Goal: Task Accomplishment & Management: Manage account settings

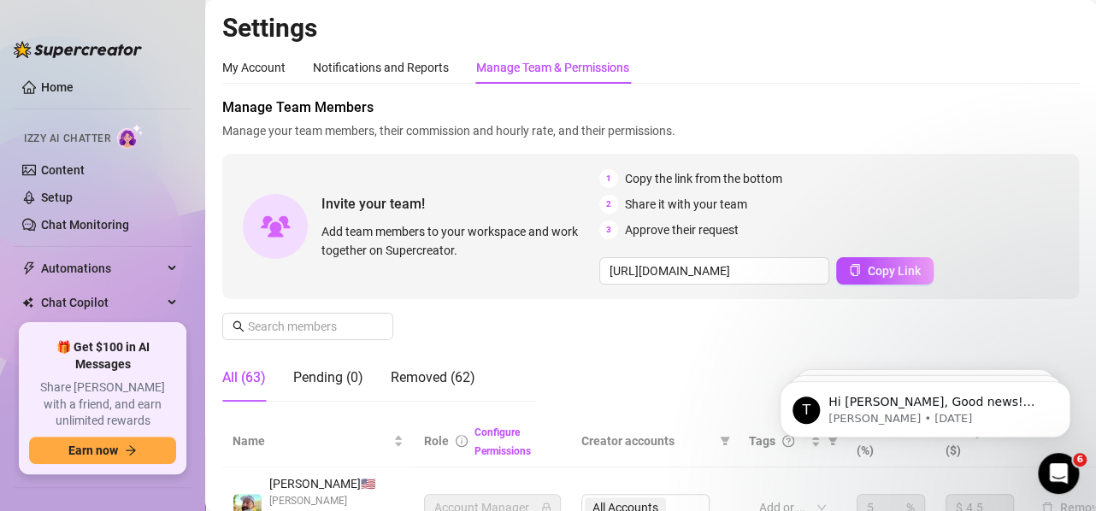
scroll to position [256, 0]
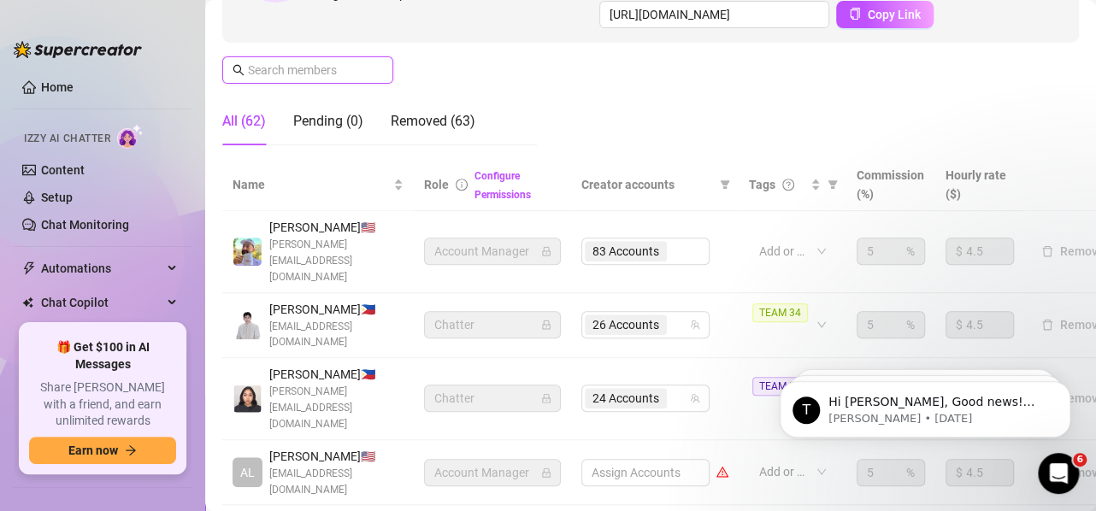
click at [336, 74] on input "text" at bounding box center [308, 70] width 121 height 19
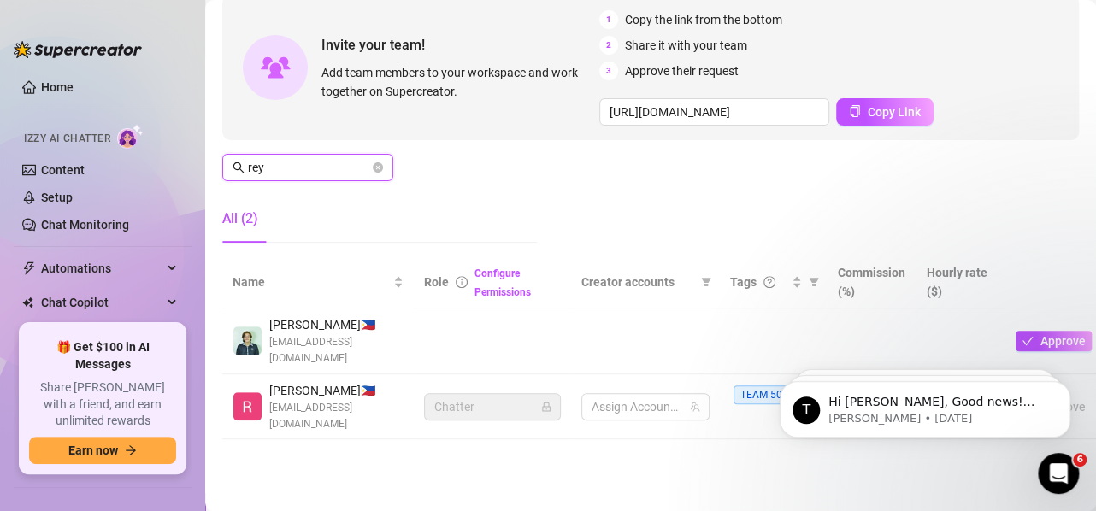
scroll to position [168, 0]
drag, startPoint x: 658, startPoint y: 394, endPoint x: 671, endPoint y: 397, distance: 13.1
click at [658, 397] on span "24 Accounts" at bounding box center [625, 406] width 67 height 19
type input "rey"
type input "tatty"
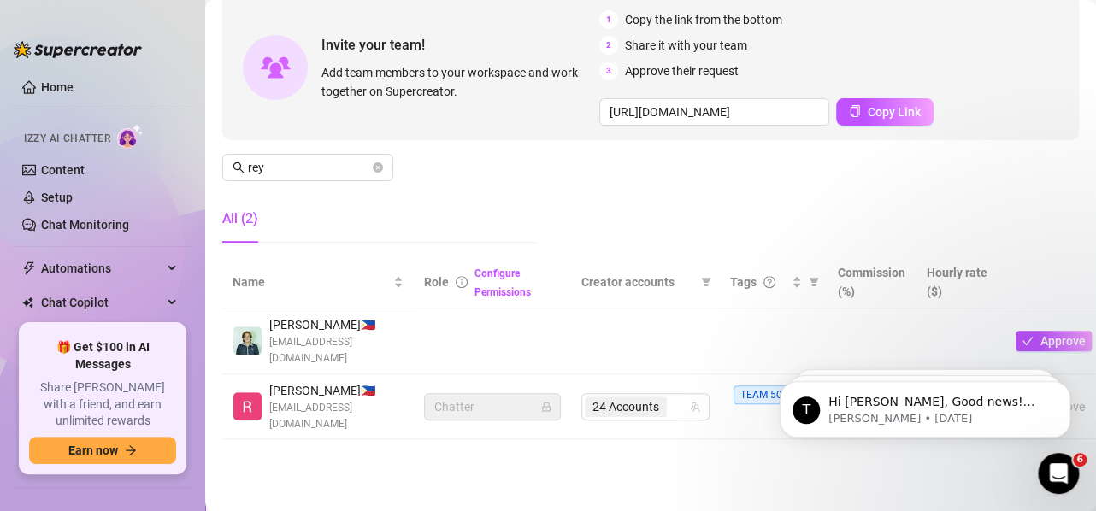
click at [677, 465] on main "Settings My Account Notifications and Reports Manage Team & Permissions Profile…" at bounding box center [650, 176] width 890 height 670
click at [668, 404] on div "24 Accounts" at bounding box center [627, 407] width 85 height 24
paste input "curlypapiflaco"
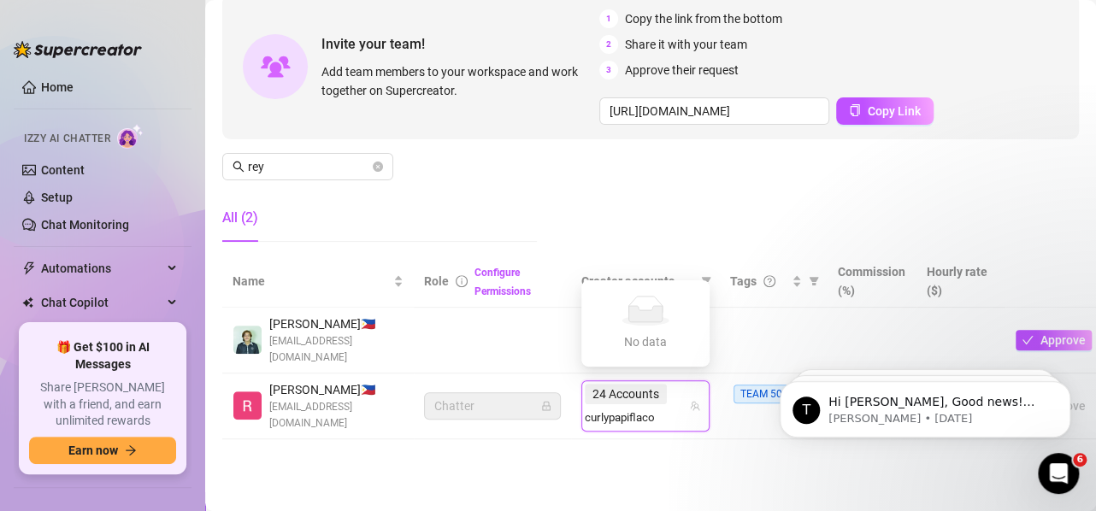
type input "curlypapiflaco"
click at [708, 335] on div "[PERSON_NAME] (@curlypapiflaco)" at bounding box center [752, 344] width 191 height 21
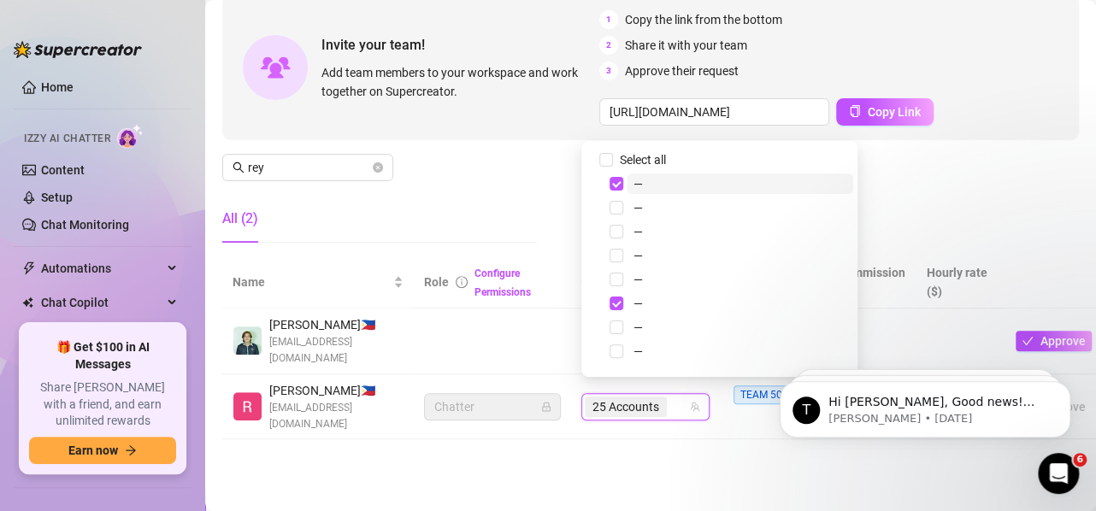
click at [680, 453] on main "Settings My Account Notifications and Reports Manage Team & Permissions Profile…" at bounding box center [650, 176] width 890 height 670
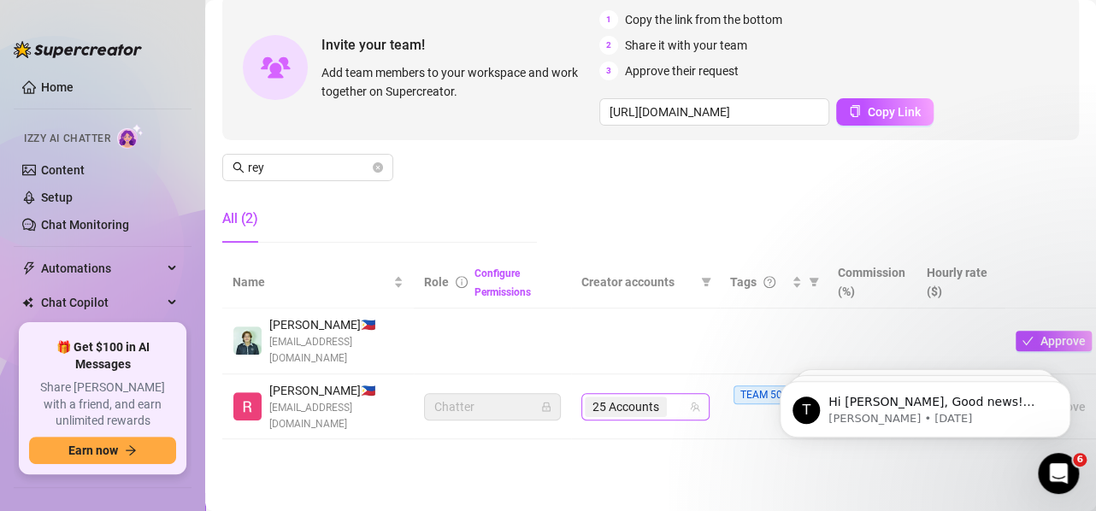
drag, startPoint x: 668, startPoint y: 391, endPoint x: 676, endPoint y: 402, distance: 12.8
click at [669, 395] on div "25 Accounts" at bounding box center [636, 407] width 103 height 24
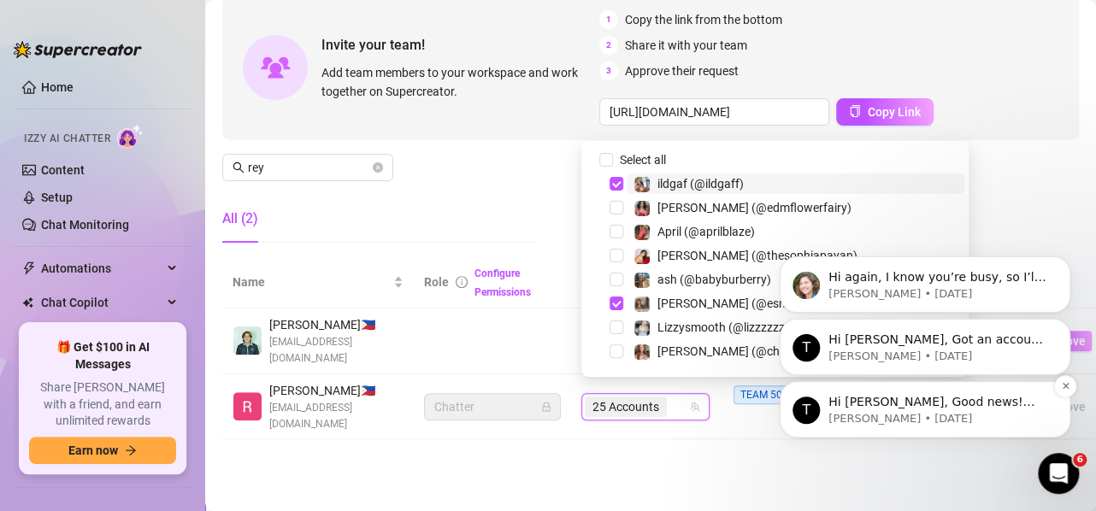
paste input "curlypapiflaco"
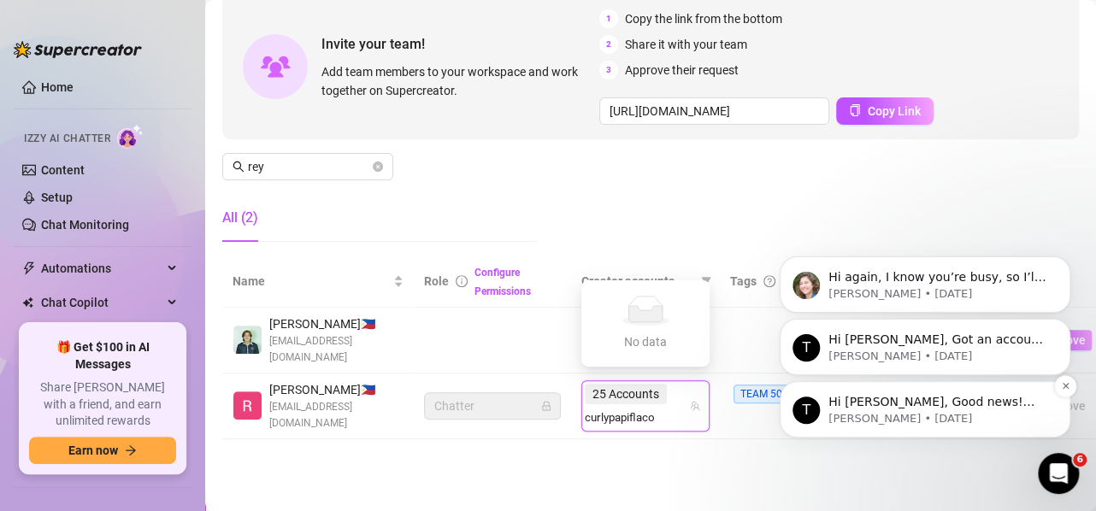
type input "curlypapiflaco"
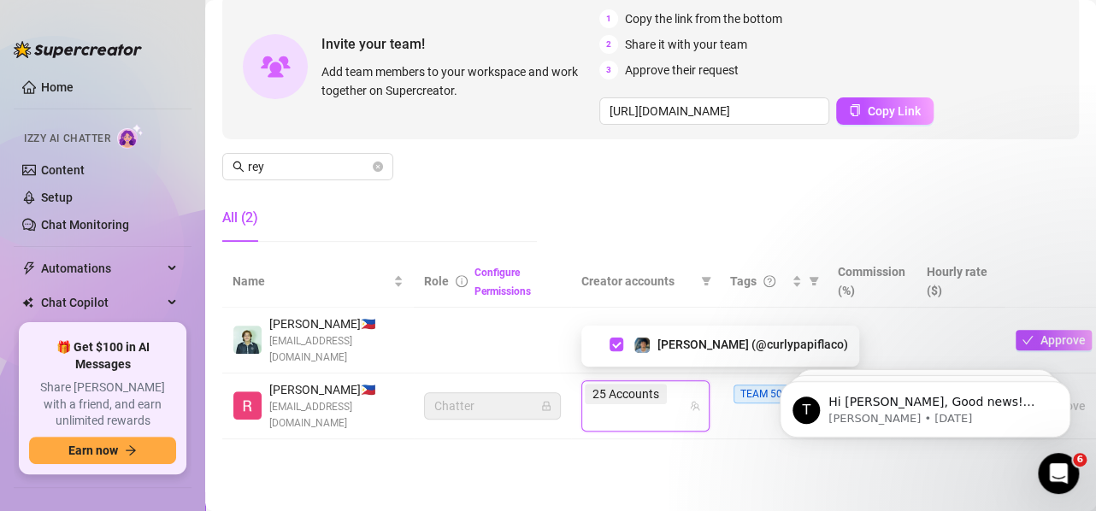
click at [667, 408] on td "25 Accounts curlypapiflaco" at bounding box center [645, 406] width 149 height 66
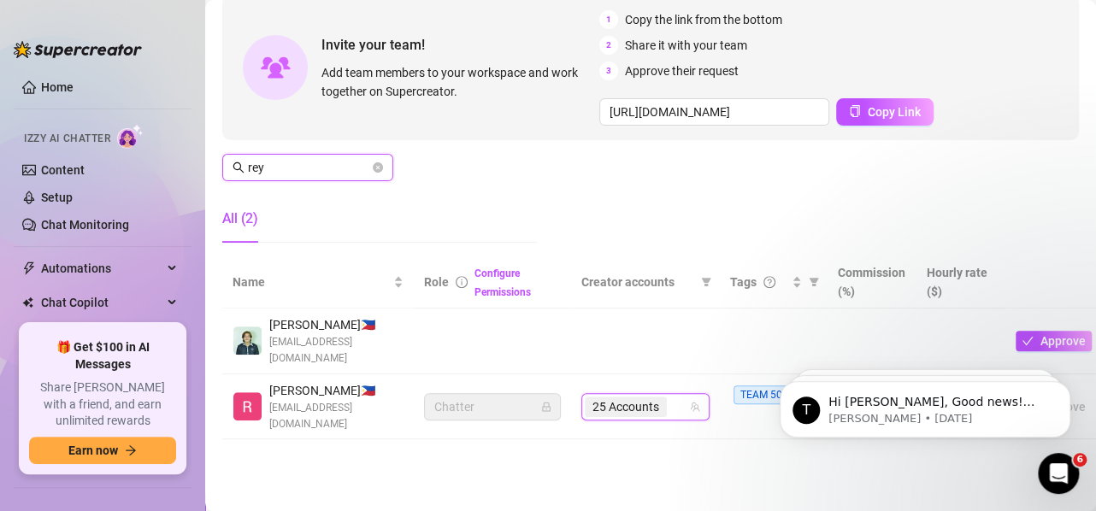
click at [303, 158] on input "rey" at bounding box center [308, 167] width 121 height 19
click at [304, 158] on input "rey" at bounding box center [308, 167] width 121 height 19
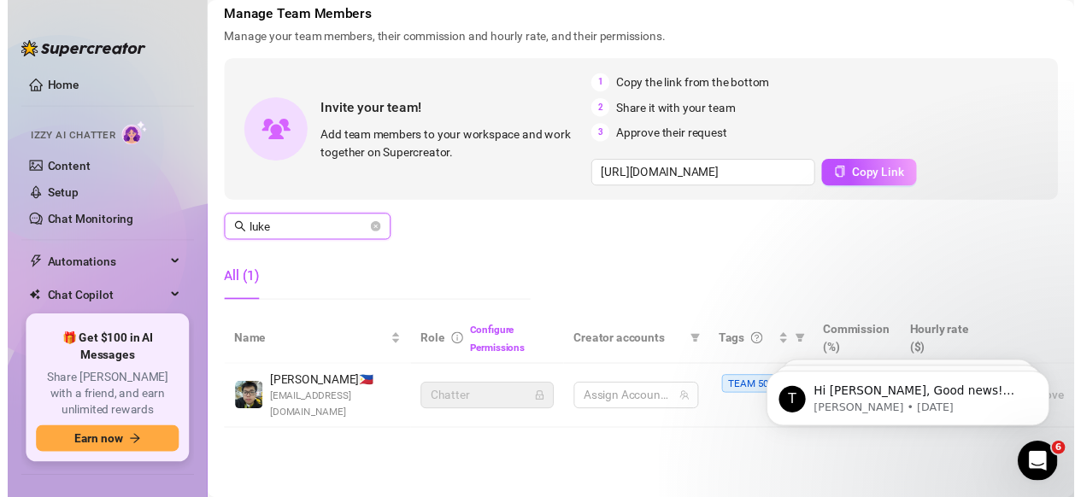
scroll to position [107, 0]
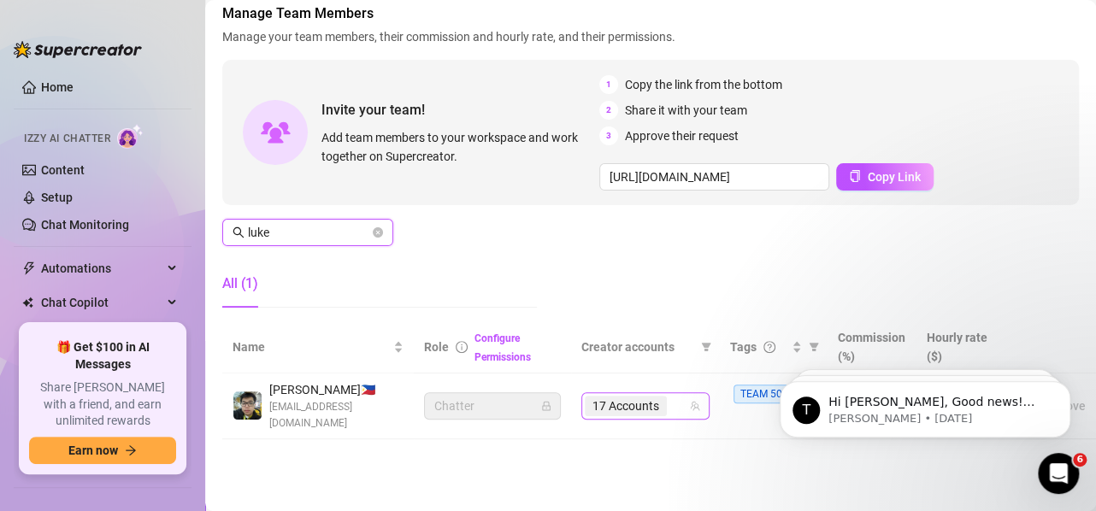
click at [642, 400] on span "17 Accounts" at bounding box center [625, 406] width 67 height 19
type input "luke"
paste input "curlypapiflaco"
type input "curlypapiflaco"
click at [655, 400] on span "17 Accounts" at bounding box center [625, 406] width 67 height 19
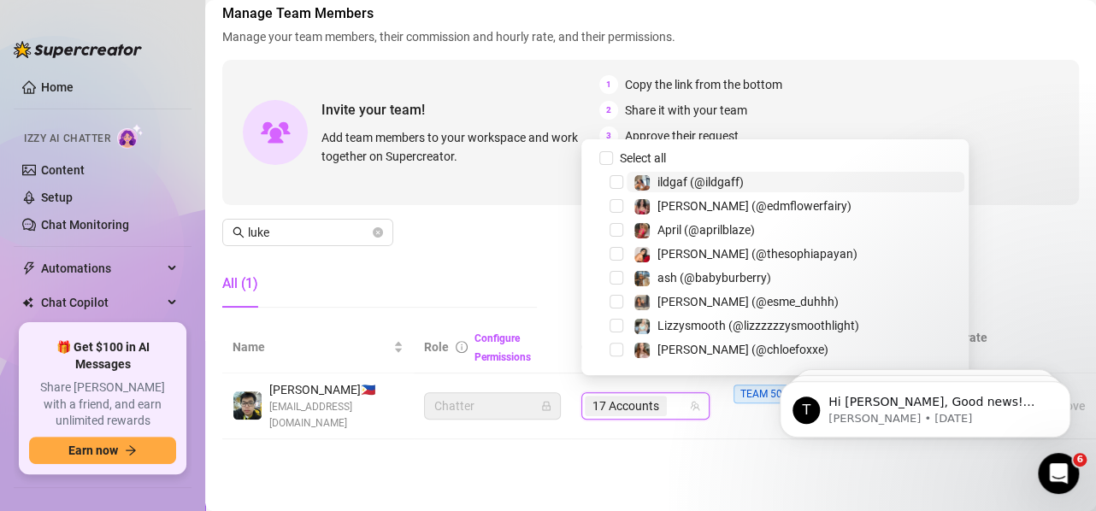
paste input "curlypapiflaco"
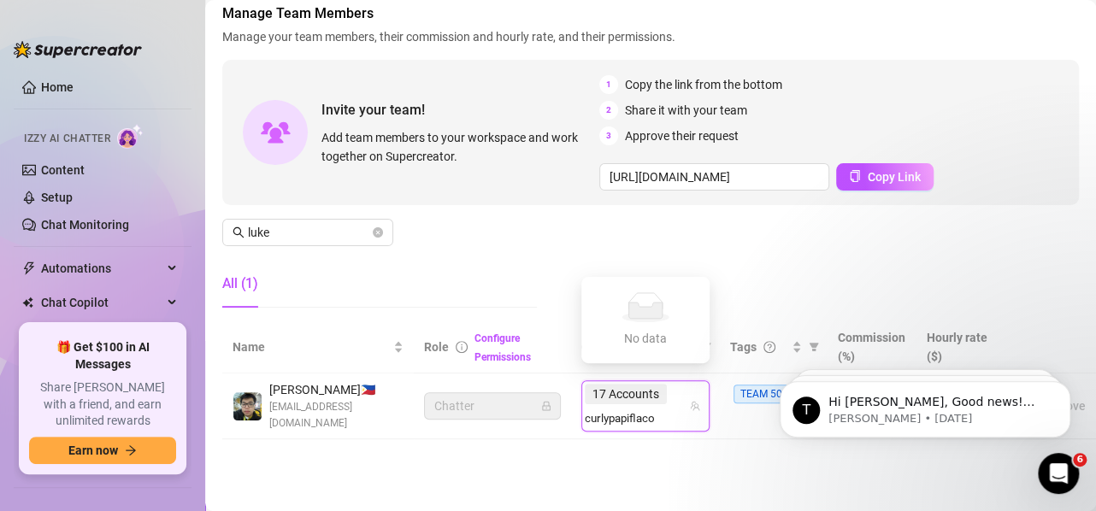
type input "curlypapiflaco"
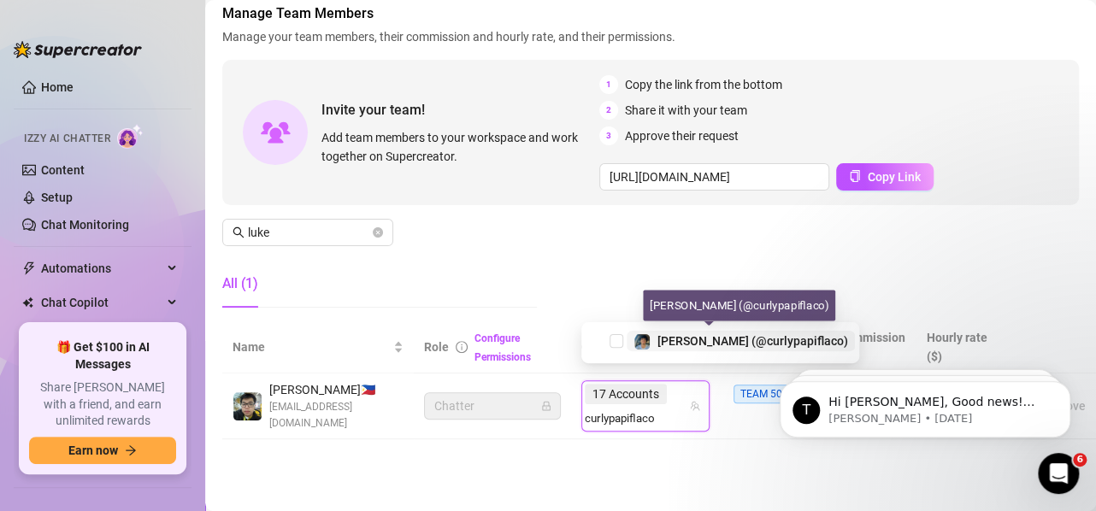
click at [697, 342] on span "[PERSON_NAME] (@curlypapiflaco)" at bounding box center [752, 341] width 191 height 14
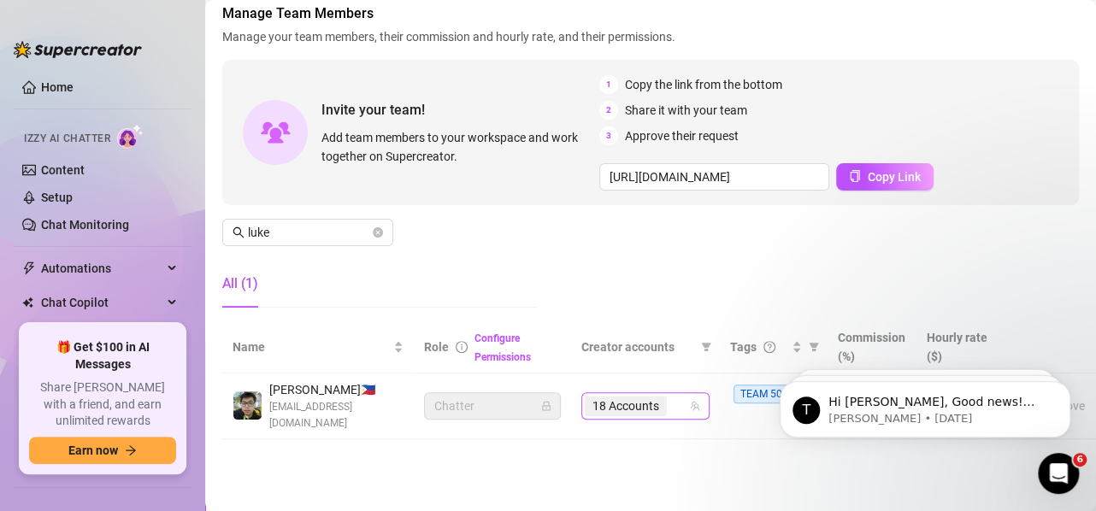
click at [638, 397] on span "18 Accounts" at bounding box center [625, 406] width 67 height 19
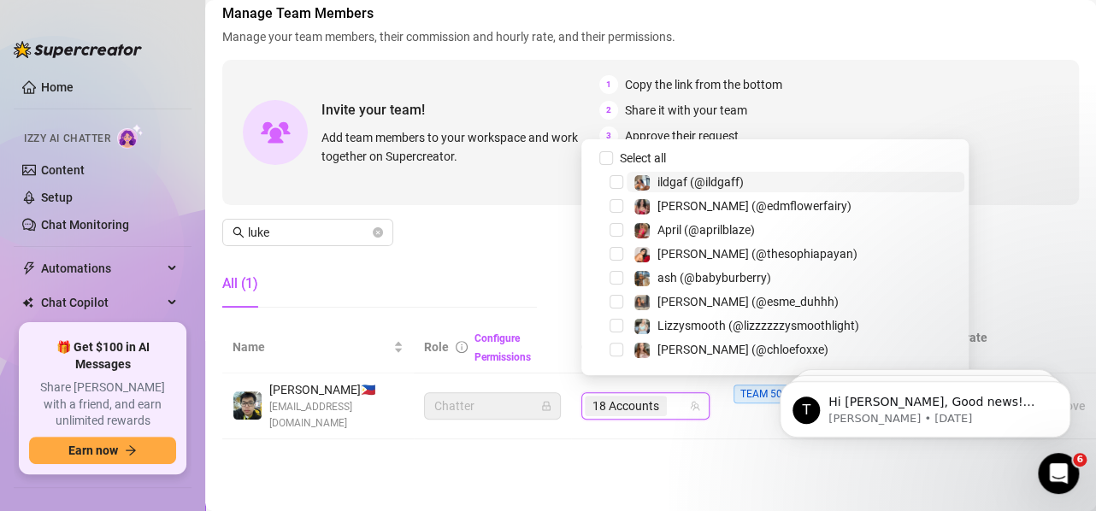
paste input "taddydaddy"
type input "taddydaddy"
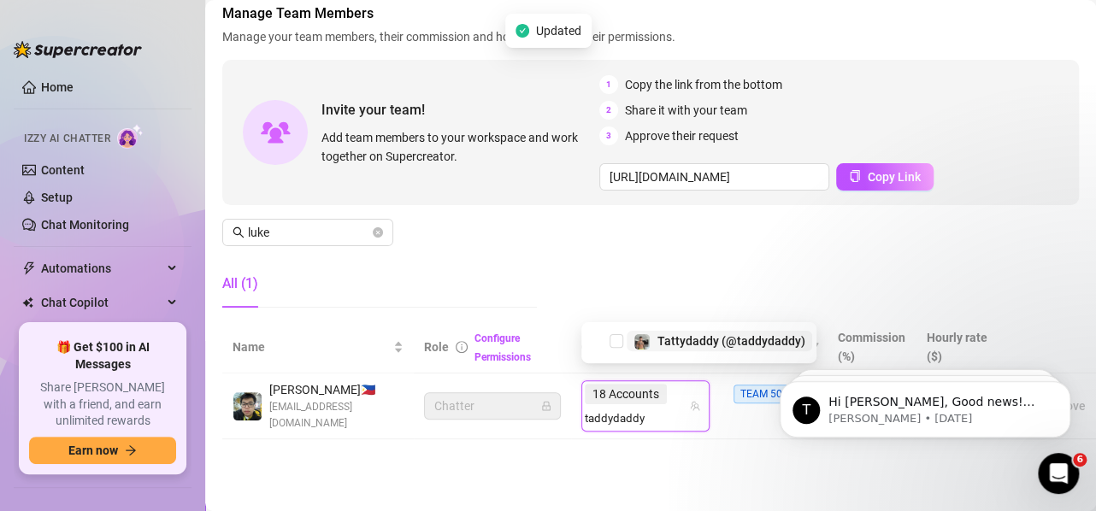
drag, startPoint x: 715, startPoint y: 352, endPoint x: 714, endPoint y: 343, distance: 9.4
click at [714, 349] on div "Tattydaddy (@taddydaddy)" at bounding box center [698, 341] width 226 height 21
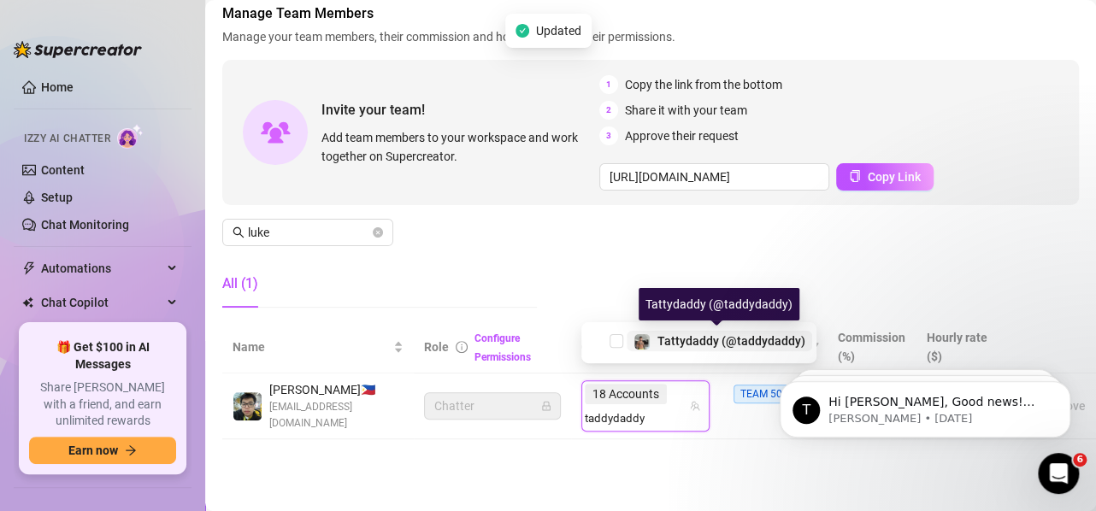
click at [717, 335] on span "Tattydaddy (@taddydaddy)" at bounding box center [731, 341] width 148 height 14
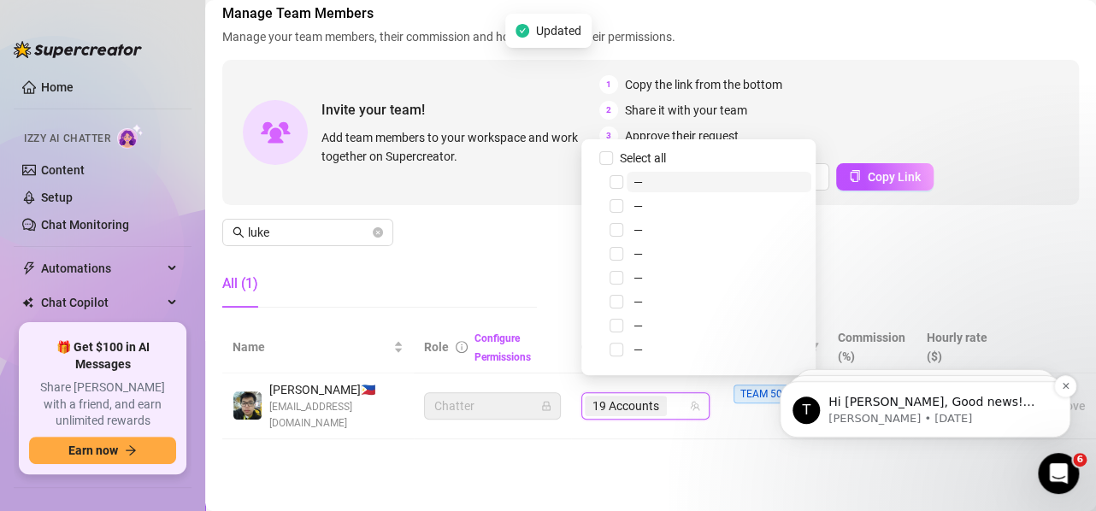
click at [679, 397] on div "19 Accounts" at bounding box center [636, 406] width 103 height 24
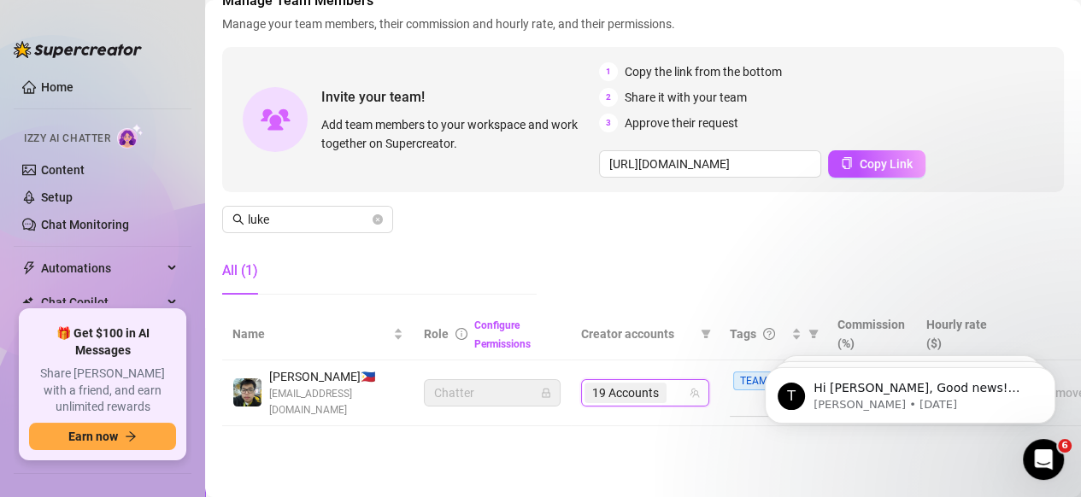
paste input "rebirthofphenix"
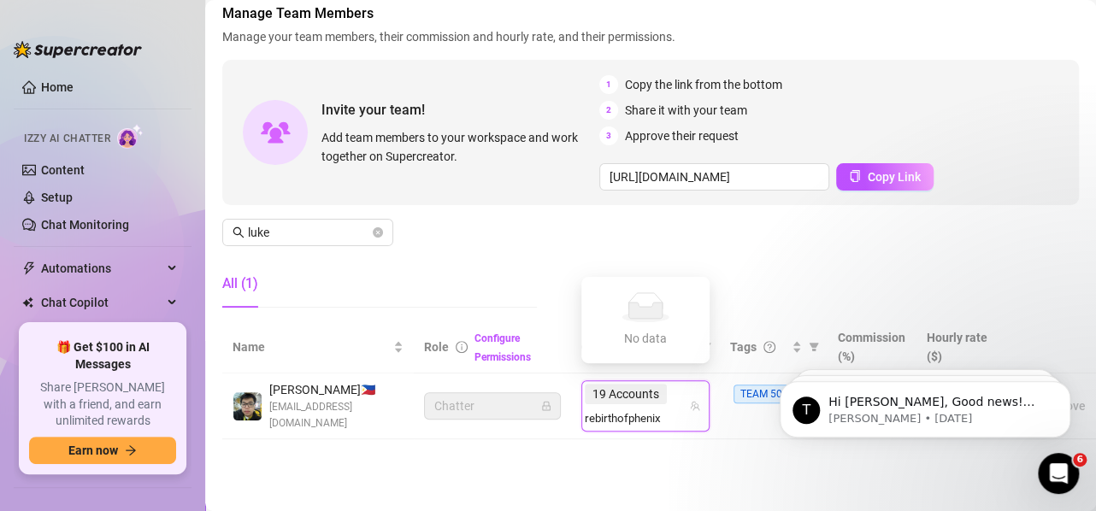
type input "rebirthofphenix"
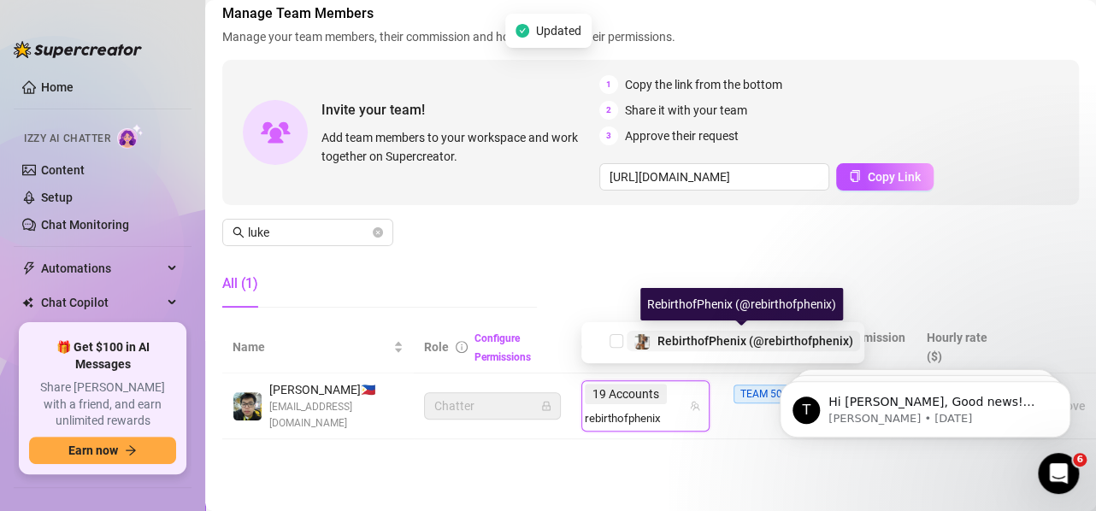
click at [707, 344] on span "RebirthofPhenix (@rebirthofphenix)" at bounding box center [755, 341] width 196 height 14
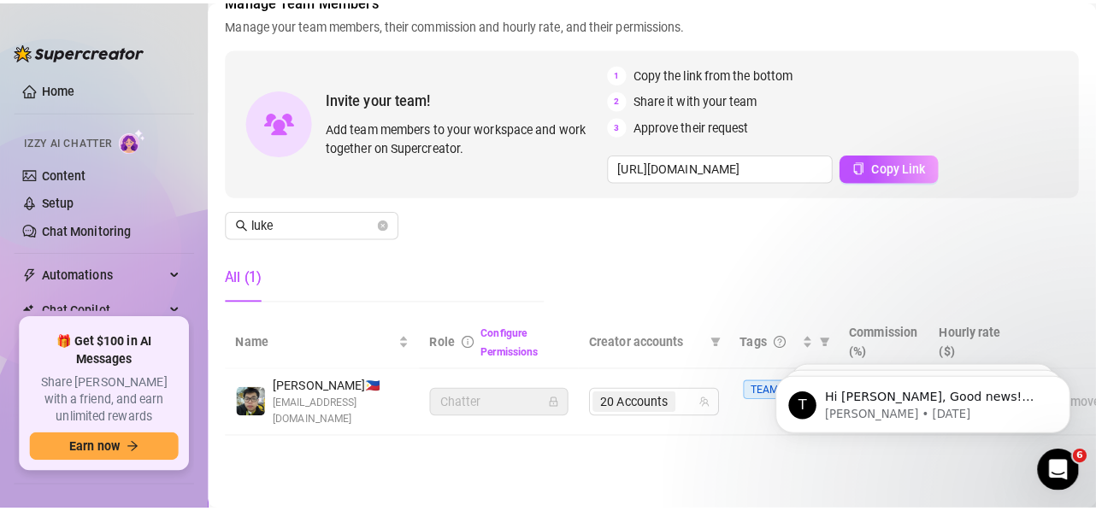
scroll to position [107, 19]
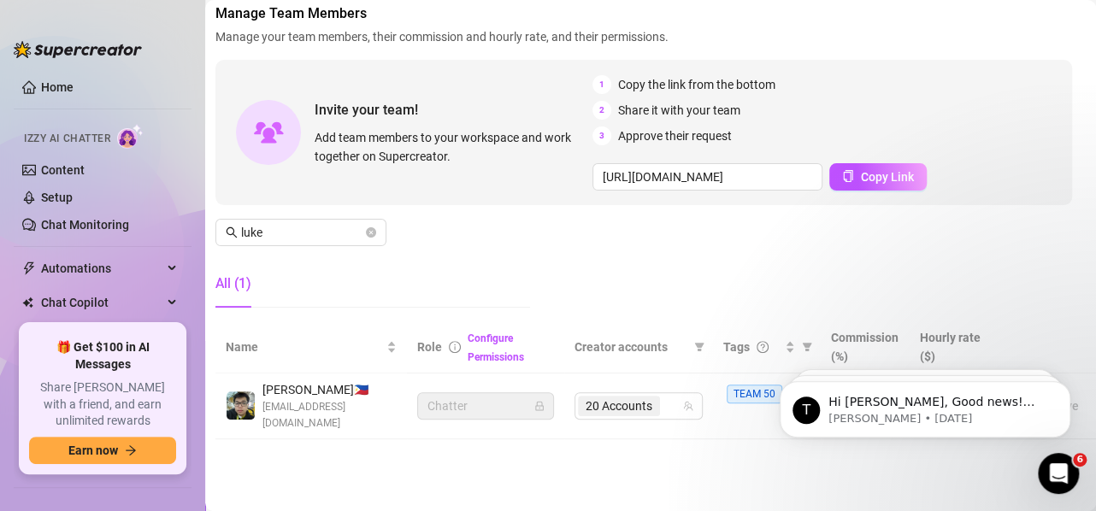
click at [291, 235] on div "Manage Team Members Manage your team members, their commission and hourly rate,…" at bounding box center [643, 162] width 856 height 318
click at [300, 226] on input "luke" at bounding box center [301, 232] width 121 height 19
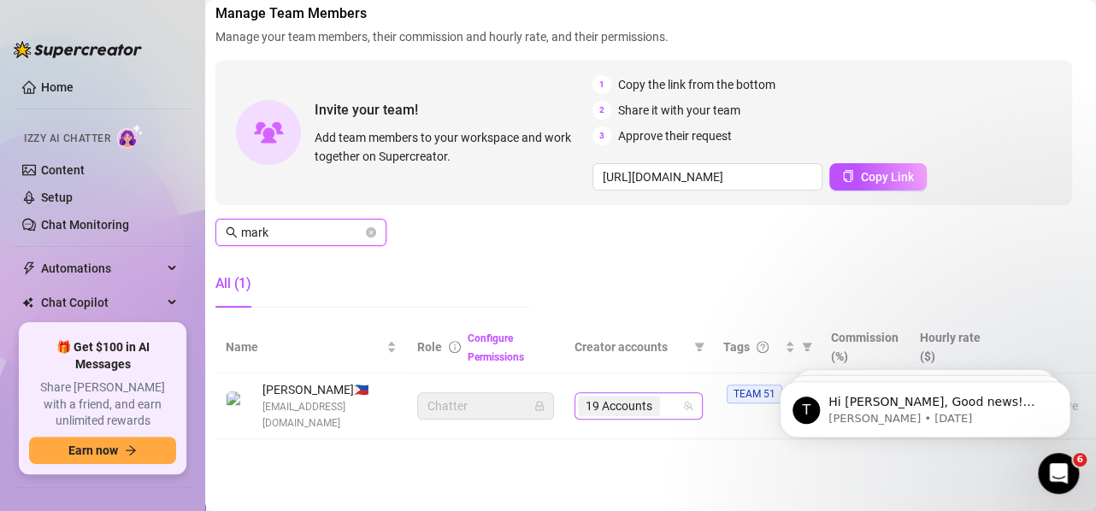
click at [625, 402] on span "19 Accounts" at bounding box center [619, 406] width 82 height 21
type input "mark"
paste input "j2krazy"
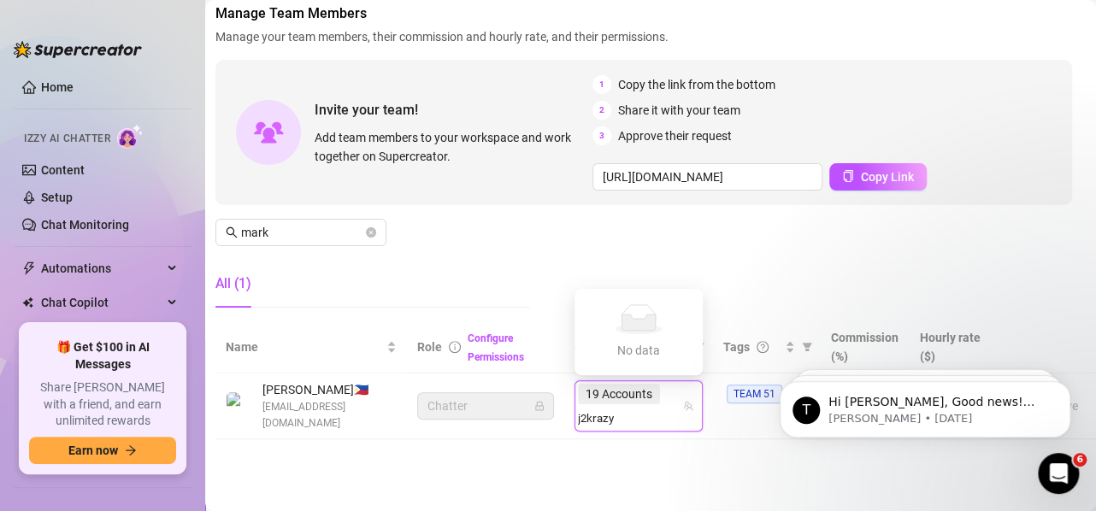
type input "j2krazy"
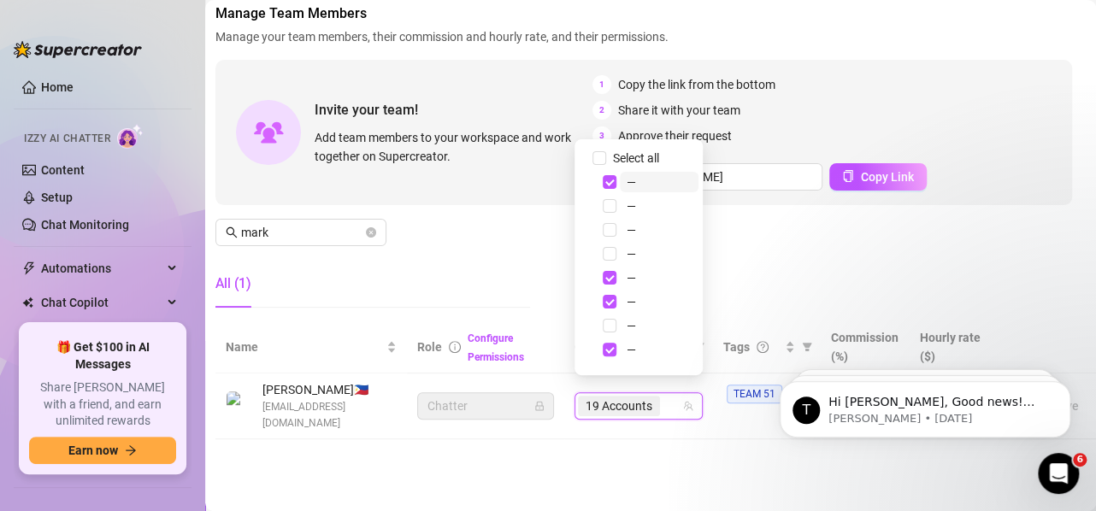
click at [667, 394] on div "19 Accounts" at bounding box center [629, 406] width 103 height 24
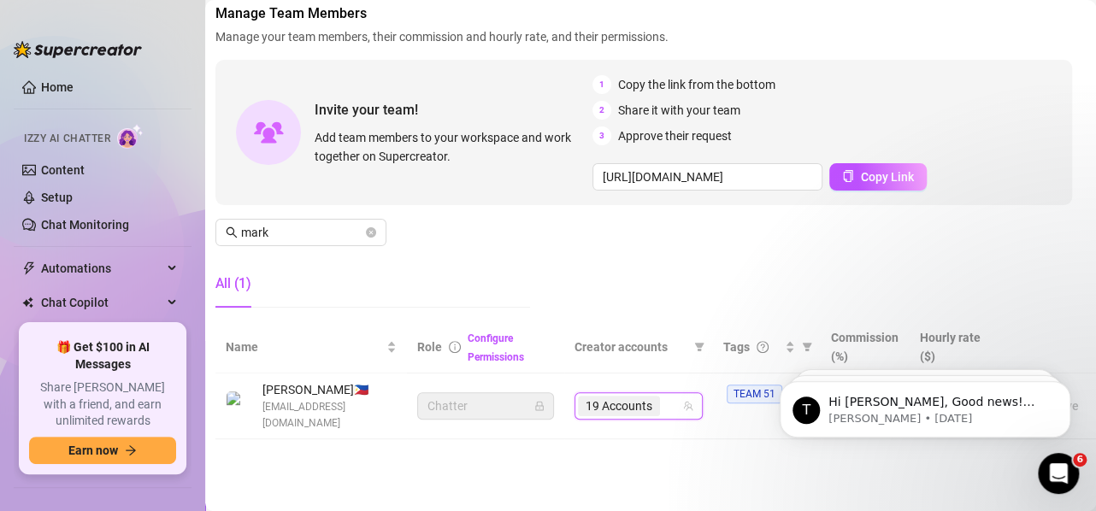
paste input "j2krazy"
type input "j2krazy"
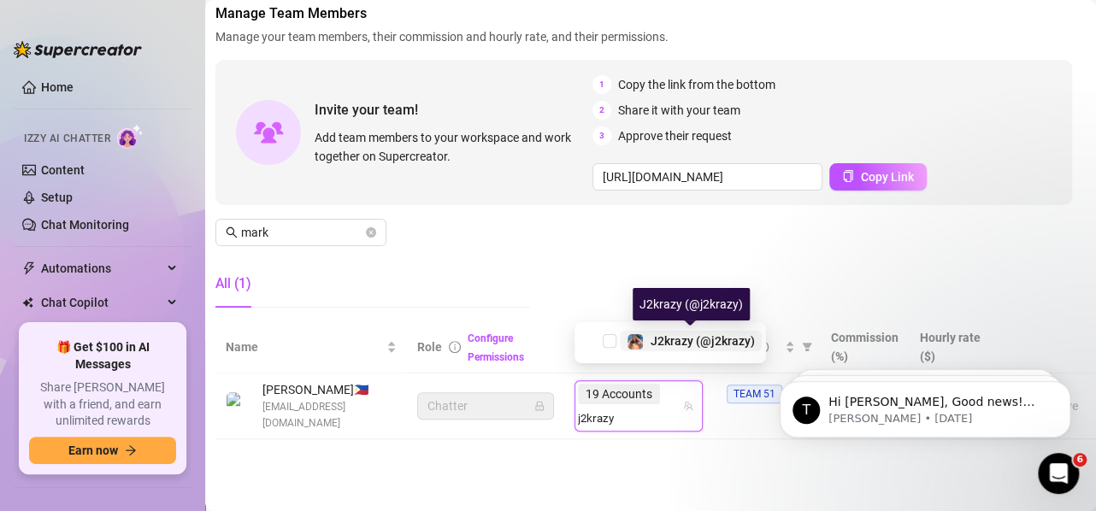
click at [664, 335] on span "J2krazy (@j2krazy)" at bounding box center [702, 341] width 104 height 14
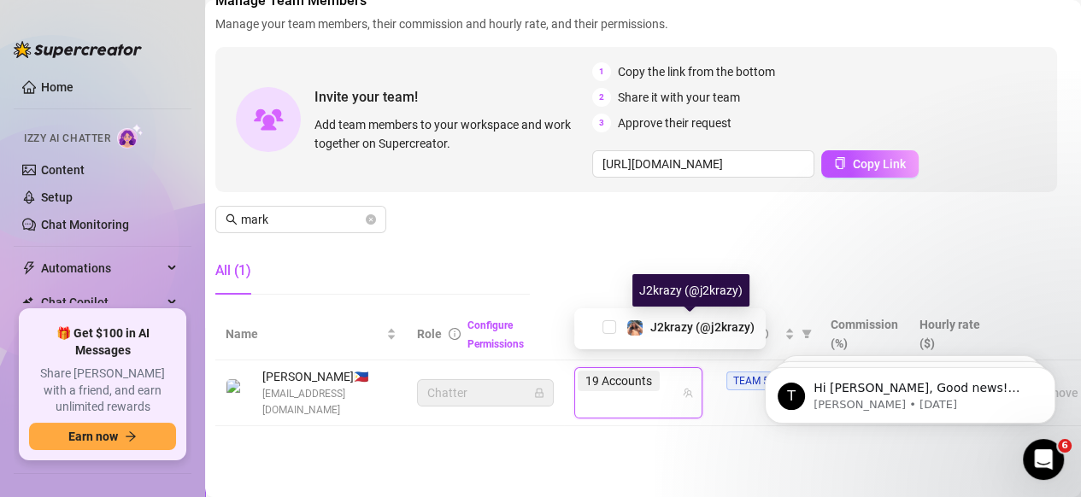
click at [617, 475] on main "Settings My Account Notifications and Reports Manage Team & Permissions Profile…" at bounding box center [636, 195] width 876 height 605
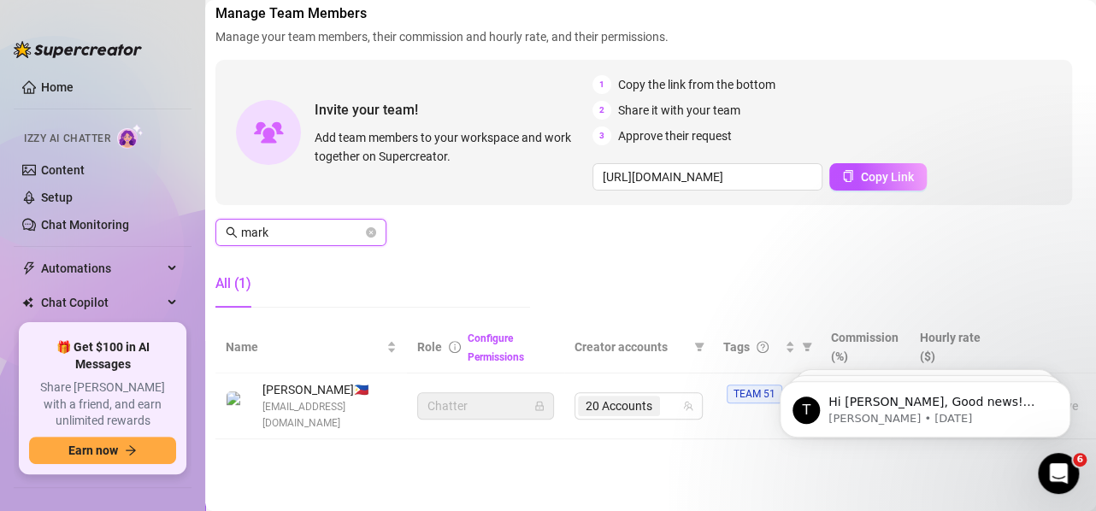
click at [295, 223] on input "mark" at bounding box center [301, 232] width 121 height 19
click at [459, 393] on span "Chatter" at bounding box center [485, 406] width 116 height 26
click at [625, 397] on span "19 Accounts" at bounding box center [618, 406] width 67 height 19
type input "[PERSON_NAME]"
paste input "theblacktiger"
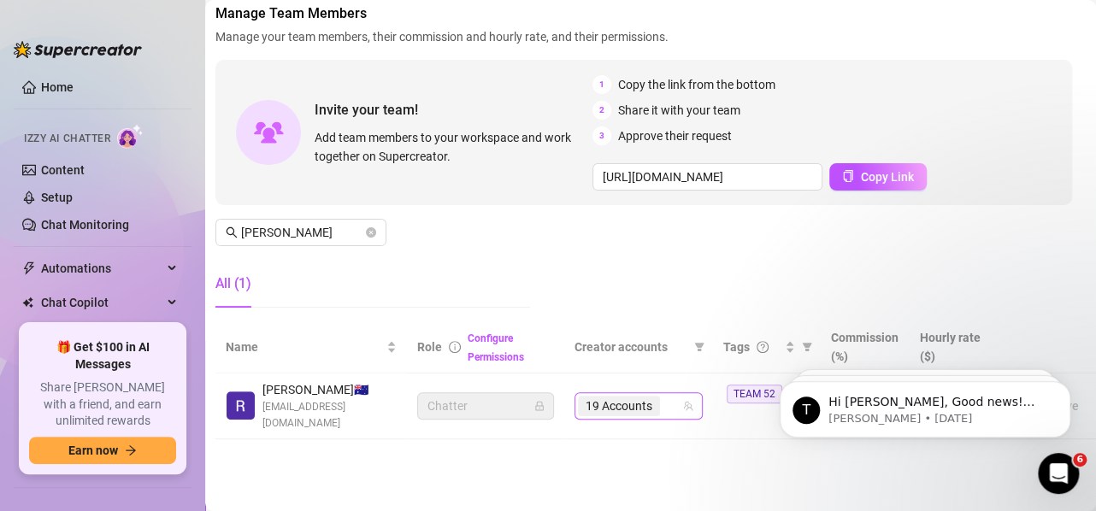
type input "theblacktiger"
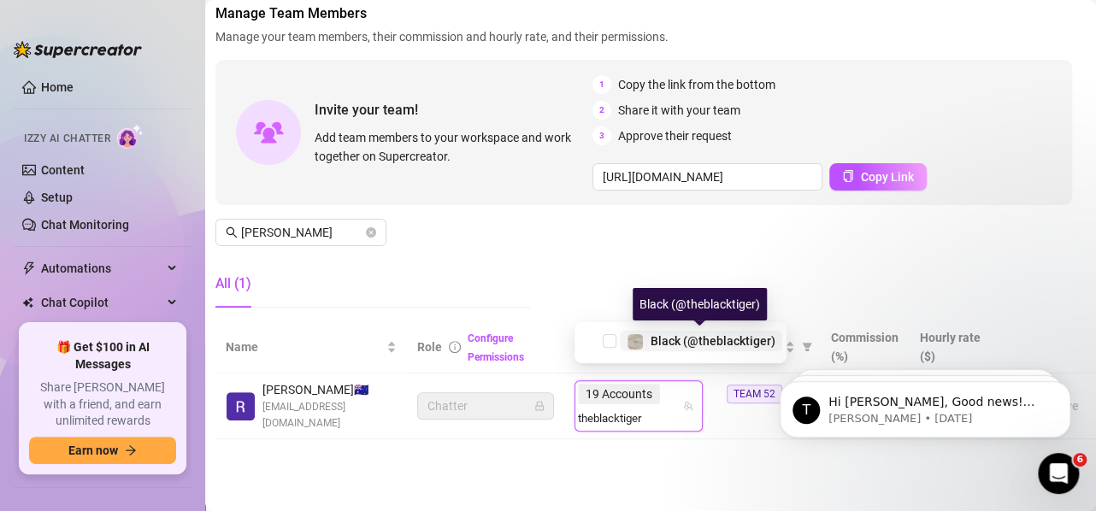
click at [677, 338] on span "Black (@theblacktiger)" at bounding box center [712, 341] width 125 height 14
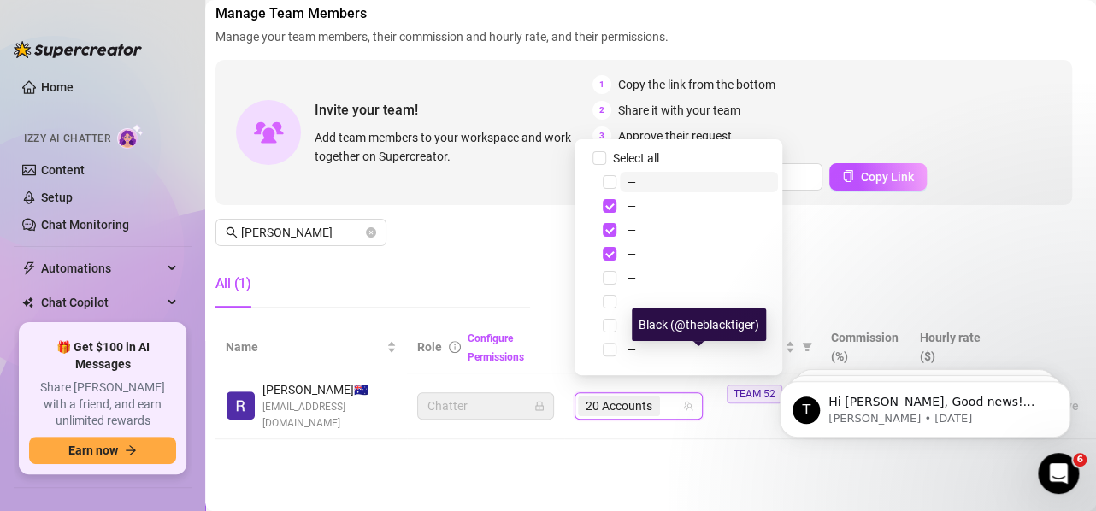
click at [664, 461] on main "Settings My Account Notifications and Reports Manage Team & Permissions Profile…" at bounding box center [643, 208] width 890 height 605
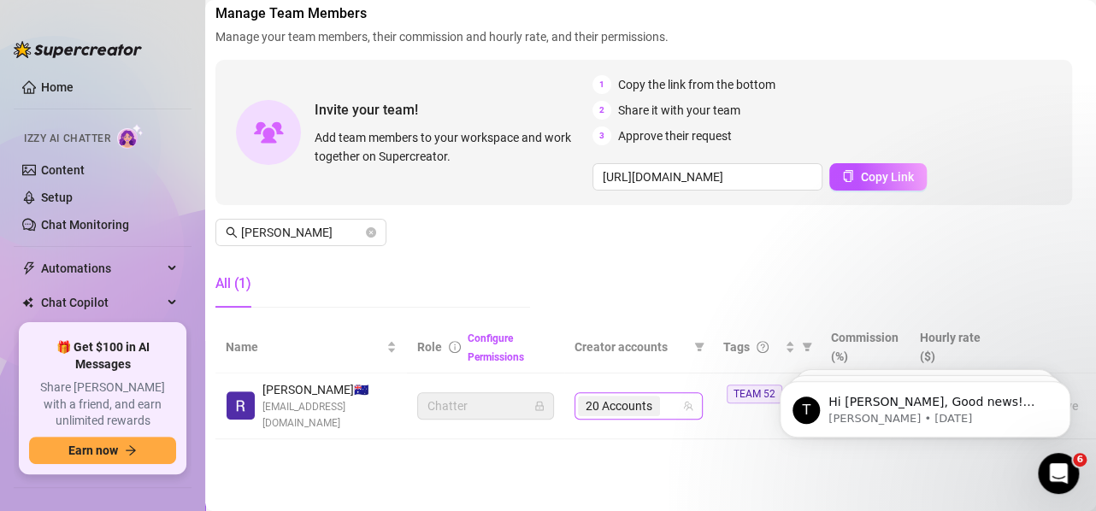
click at [657, 403] on div "20 Accounts" at bounding box center [620, 406] width 85 height 24
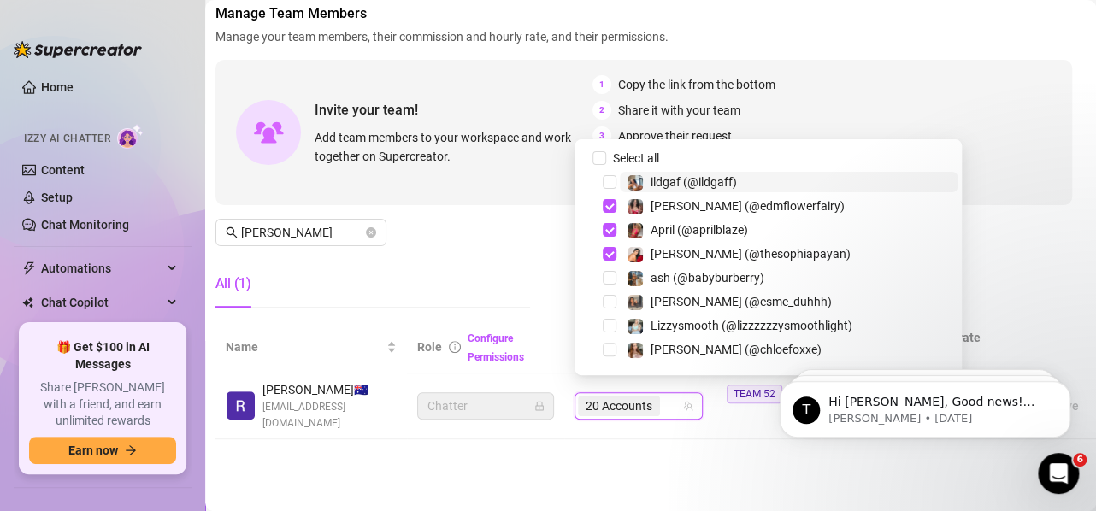
paste input "theblacktiger"
type input "theblacktiger"
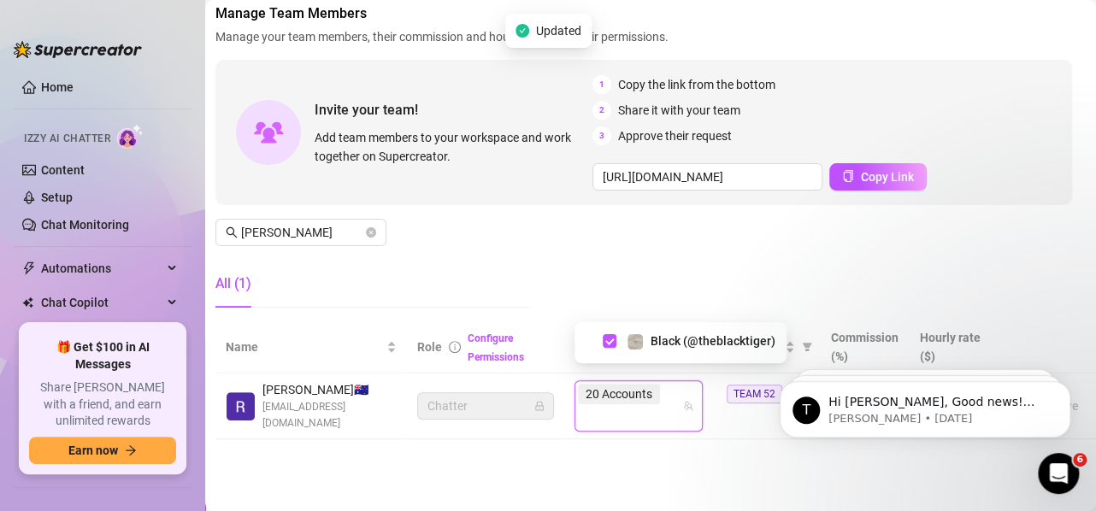
click at [674, 447] on main "Settings My Account Notifications and Reports Manage Team & Permissions Profile…" at bounding box center [643, 208] width 890 height 605
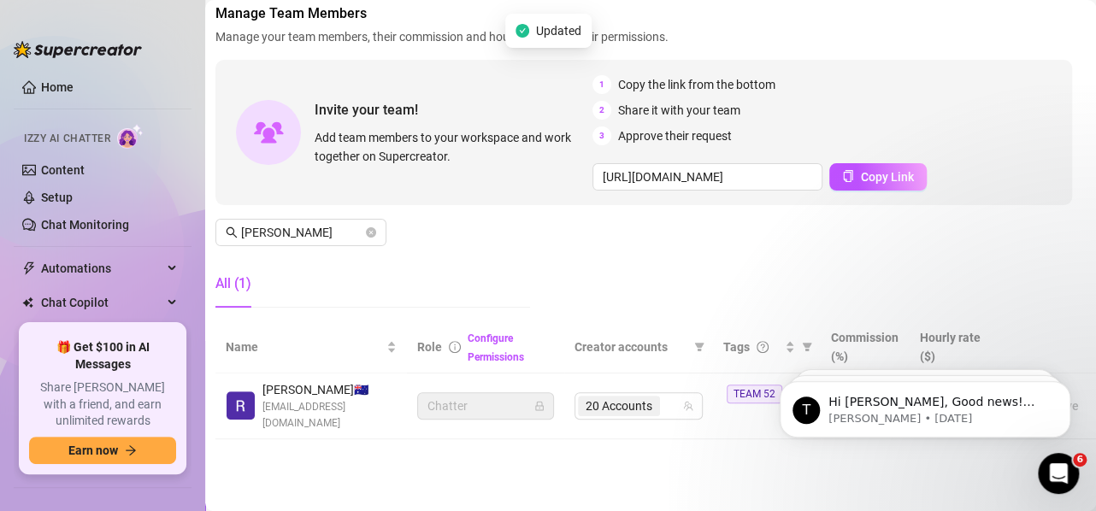
click at [698, 434] on div "Settings My Account Notifications and Reports Manage Team & Permissions Profile…" at bounding box center [643, 189] width 856 height 542
